Goal: Information Seeking & Learning: Learn about a topic

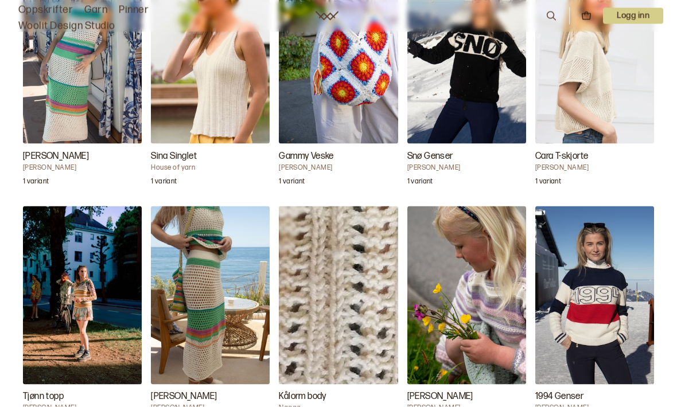
scroll to position [1167, 0]
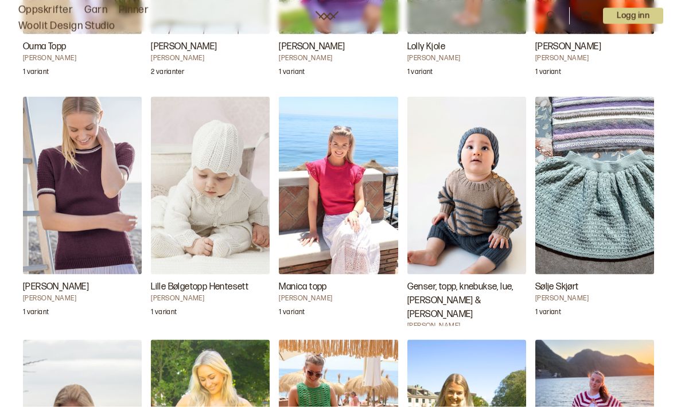
scroll to position [1845, 0]
click at [444, 280] on h3 "Genser, topp, knebukse, lue, [PERSON_NAME] & [PERSON_NAME]" at bounding box center [466, 300] width 119 height 41
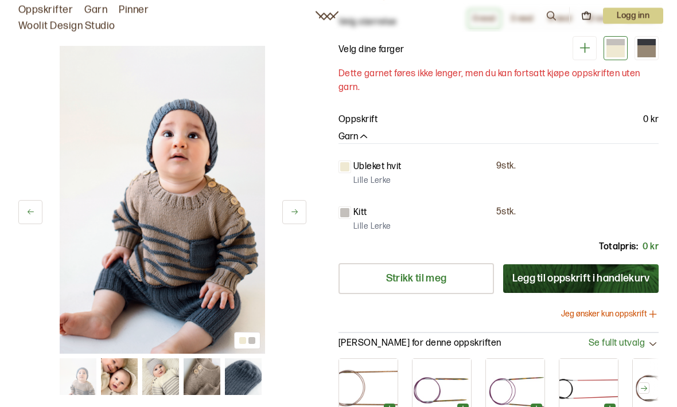
scroll to position [164, 0]
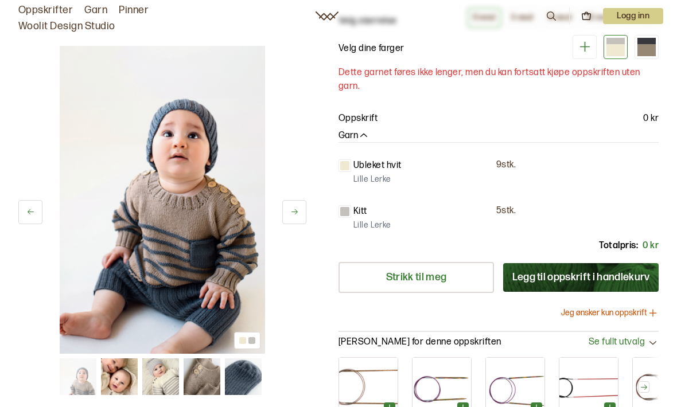
click at [162, 378] on img at bounding box center [160, 376] width 37 height 37
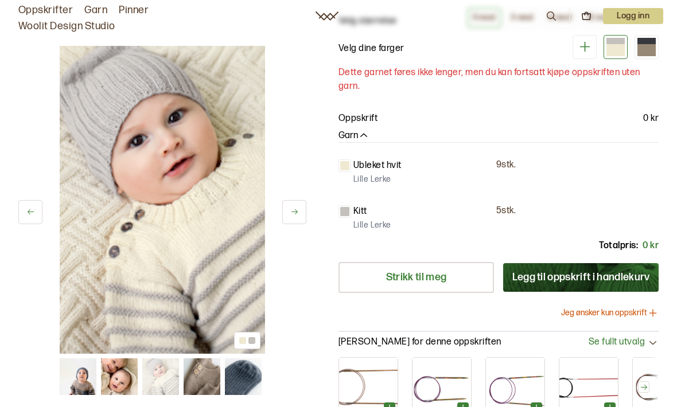
click at [208, 372] on img at bounding box center [201, 376] width 37 height 37
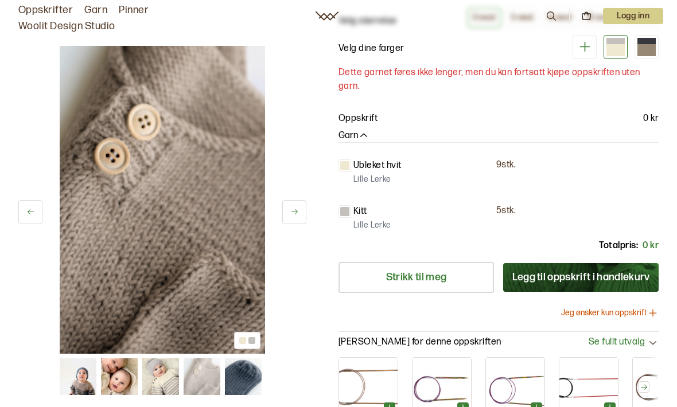
click at [298, 212] on icon at bounding box center [294, 212] width 9 height 9
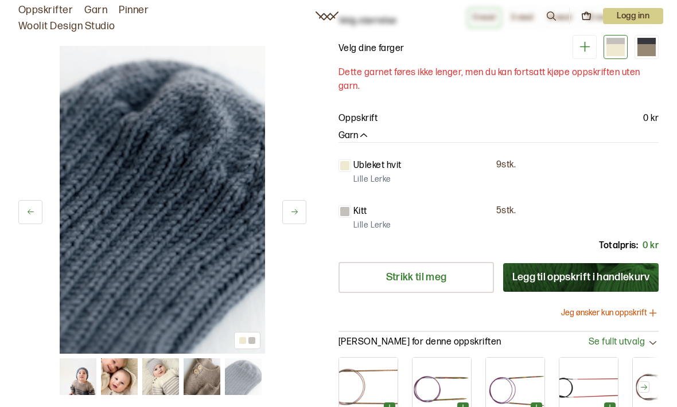
click at [294, 212] on icon at bounding box center [294, 212] width 9 height 9
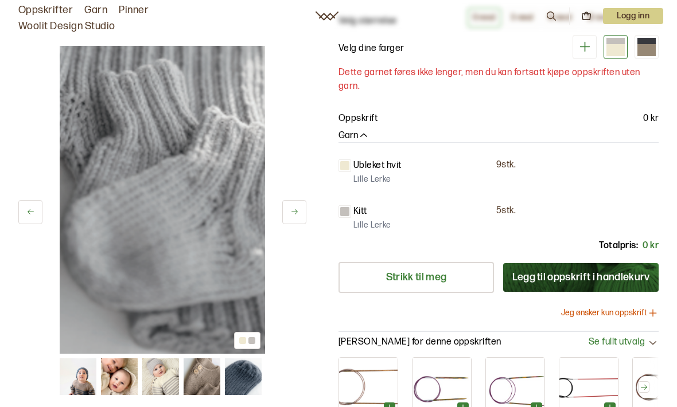
click at [296, 217] on button at bounding box center [294, 212] width 24 height 24
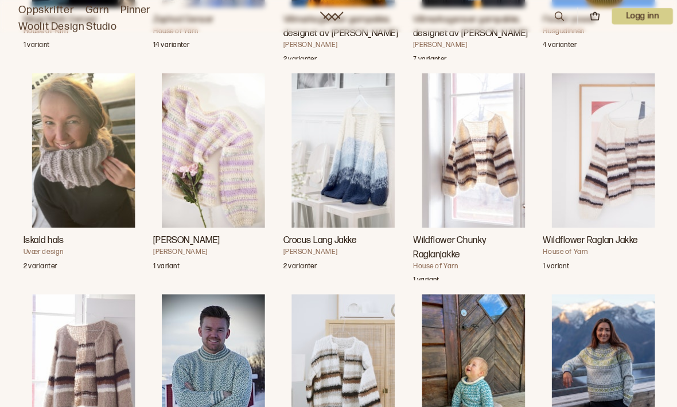
scroll to position [4475, 0]
